Goal: Transaction & Acquisition: Purchase product/service

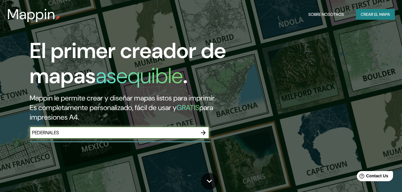
type input "Pedernales"
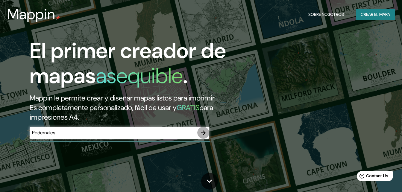
click at [208, 133] on button "button" at bounding box center [203, 133] width 12 height 12
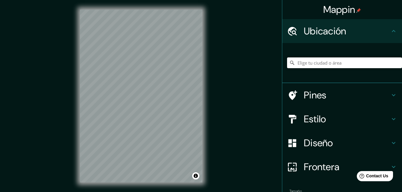
click at [334, 60] on input "Elige tu ciudad o área" at bounding box center [344, 63] width 115 height 11
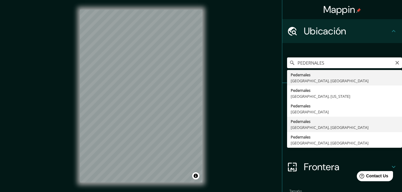
type input "[GEOGRAPHIC_DATA], [GEOGRAPHIC_DATA], [GEOGRAPHIC_DATA]"
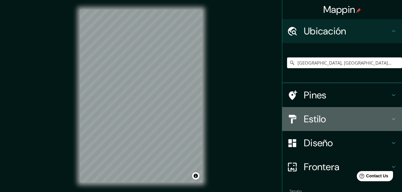
click at [339, 117] on h4 "Estilo" at bounding box center [347, 119] width 86 height 12
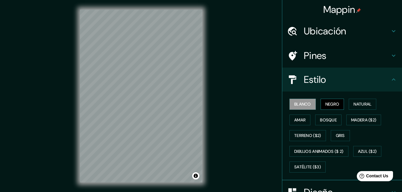
click at [334, 103] on font "Negro" at bounding box center [333, 104] width 14 height 7
click at [356, 104] on font "Natural" at bounding box center [363, 104] width 18 height 7
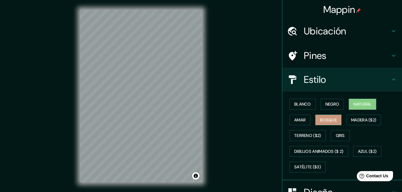
click at [330, 120] on font "Bosque" at bounding box center [328, 120] width 17 height 7
click at [331, 104] on font "Negro" at bounding box center [333, 104] width 14 height 7
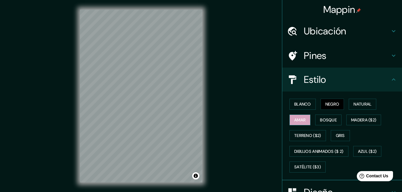
click at [298, 123] on font "Amar" at bounding box center [299, 120] width 11 height 7
click at [326, 105] on font "Negro" at bounding box center [333, 104] width 14 height 7
click at [354, 117] on font "Madera ($2)" at bounding box center [363, 120] width 25 height 7
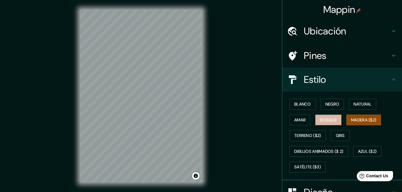
click at [328, 117] on font "Bosque" at bounding box center [328, 120] width 17 height 7
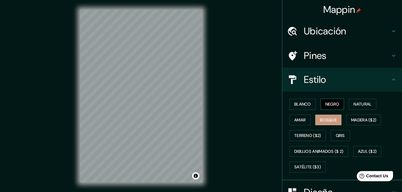
click at [332, 99] on button "Negro" at bounding box center [333, 104] width 24 height 11
click at [333, 130] on div "[PERSON_NAME] Negro Natural [PERSON_NAME] [PERSON_NAME] ($2) Terreno ($2) Gris …" at bounding box center [344, 135] width 115 height 79
click at [336, 135] on font "Gris" at bounding box center [340, 135] width 9 height 7
click at [328, 103] on font "Negro" at bounding box center [333, 104] width 14 height 7
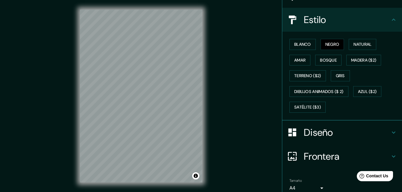
click at [338, 131] on h4 "Diseño" at bounding box center [347, 133] width 86 height 12
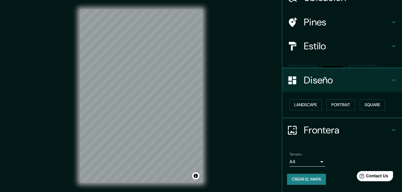
scroll to position [23, 0]
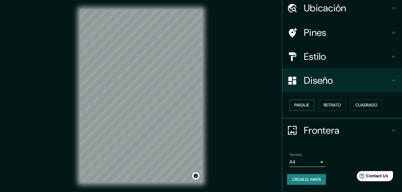
click at [307, 108] on button "Paisaje" at bounding box center [302, 105] width 25 height 11
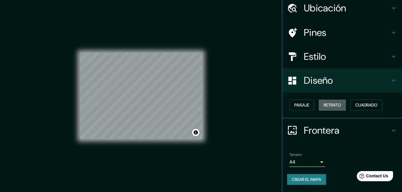
click at [326, 108] on font "Retrato" at bounding box center [332, 105] width 17 height 7
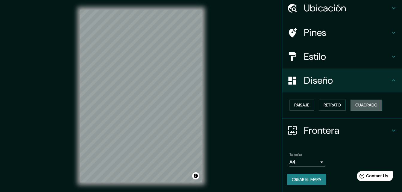
click at [356, 107] on font "Cuadrado" at bounding box center [367, 105] width 22 height 7
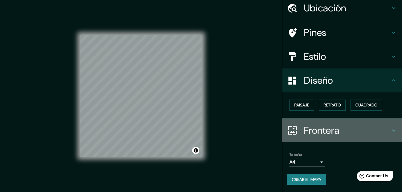
click at [342, 129] on h4 "Frontera" at bounding box center [347, 131] width 86 height 12
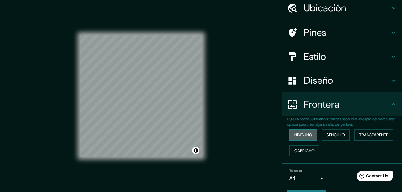
click at [310, 134] on button "Ninguno" at bounding box center [304, 135] width 28 height 11
click at [327, 138] on font "Sencillo" at bounding box center [336, 134] width 18 height 7
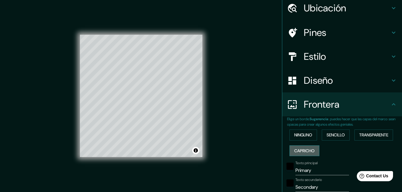
click at [303, 149] on font "Capricho" at bounding box center [304, 150] width 20 height 7
click at [397, 132] on div "Ninguno Sencillo Transparente Capricho" at bounding box center [344, 142] width 115 height 31
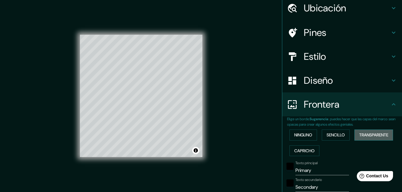
click at [371, 137] on font "Transparente" at bounding box center [373, 134] width 29 height 7
click at [296, 138] on font "Ninguno" at bounding box center [303, 134] width 18 height 7
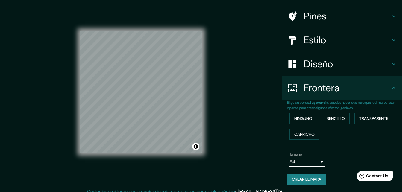
scroll to position [10, 0]
